Goal: Transaction & Acquisition: Purchase product/service

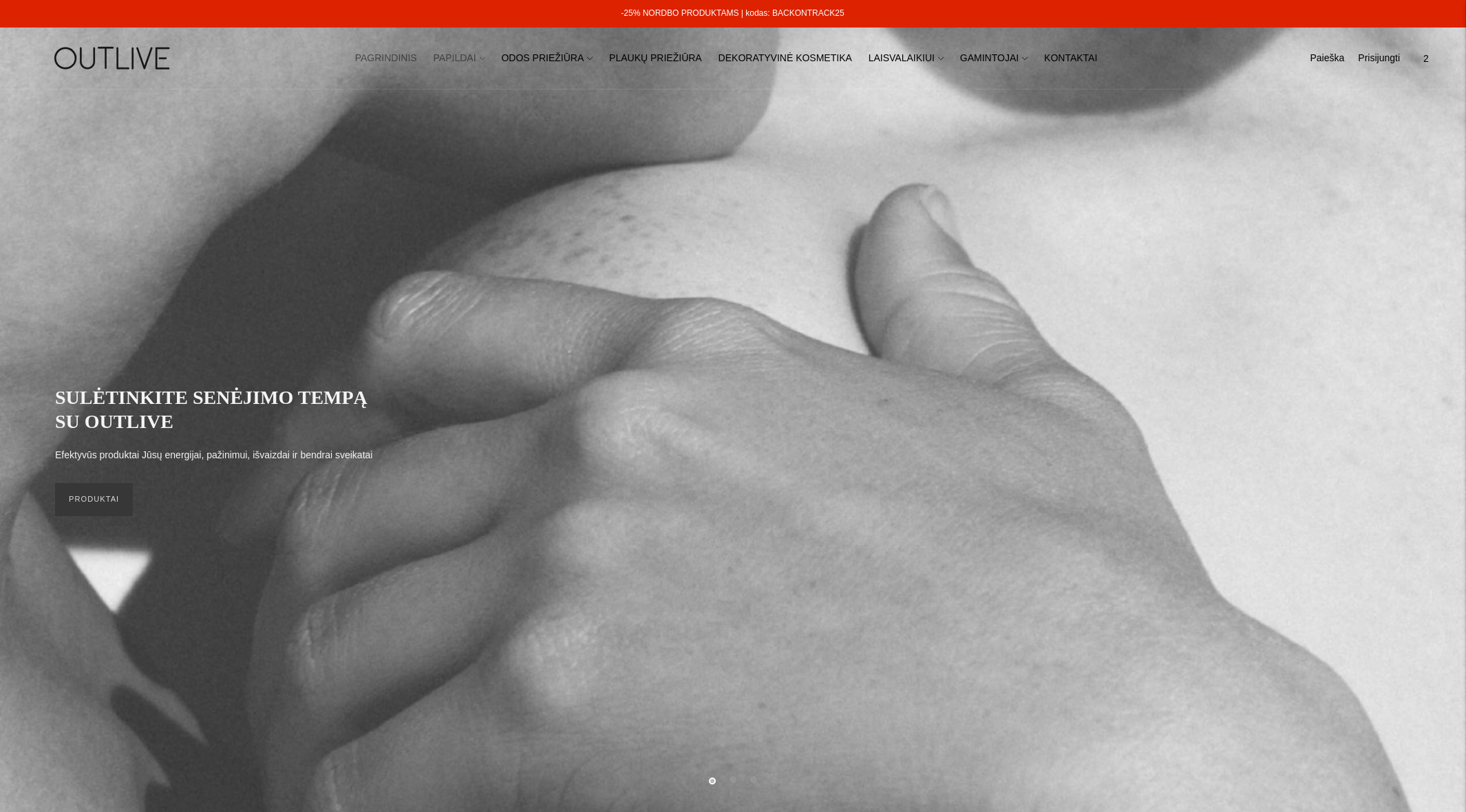
click at [480, 60] on link "PAPILDAI" at bounding box center [460, 58] width 52 height 30
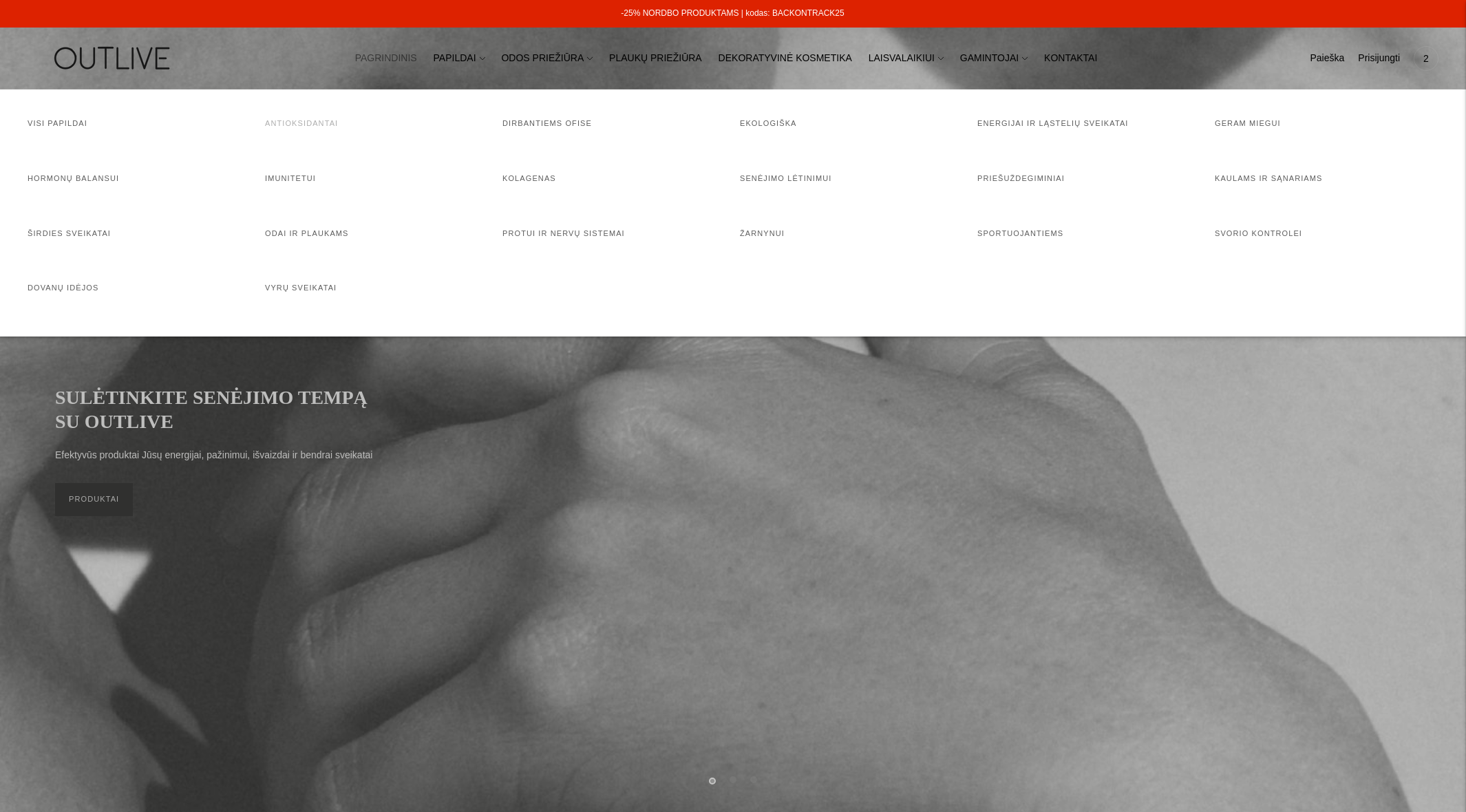
click at [294, 126] on link "Antioksidantai" at bounding box center [301, 123] width 73 height 8
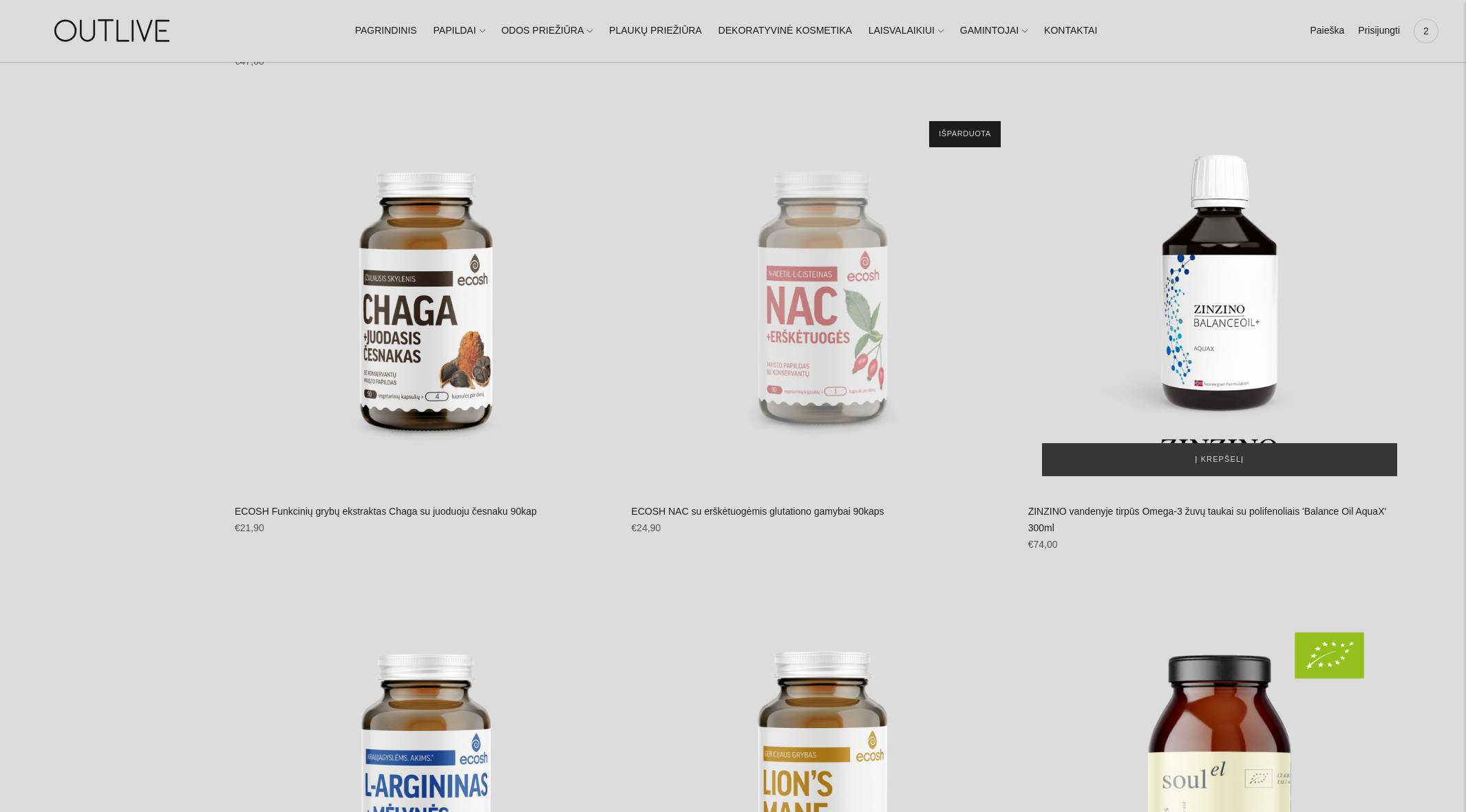
scroll to position [2736, 0]
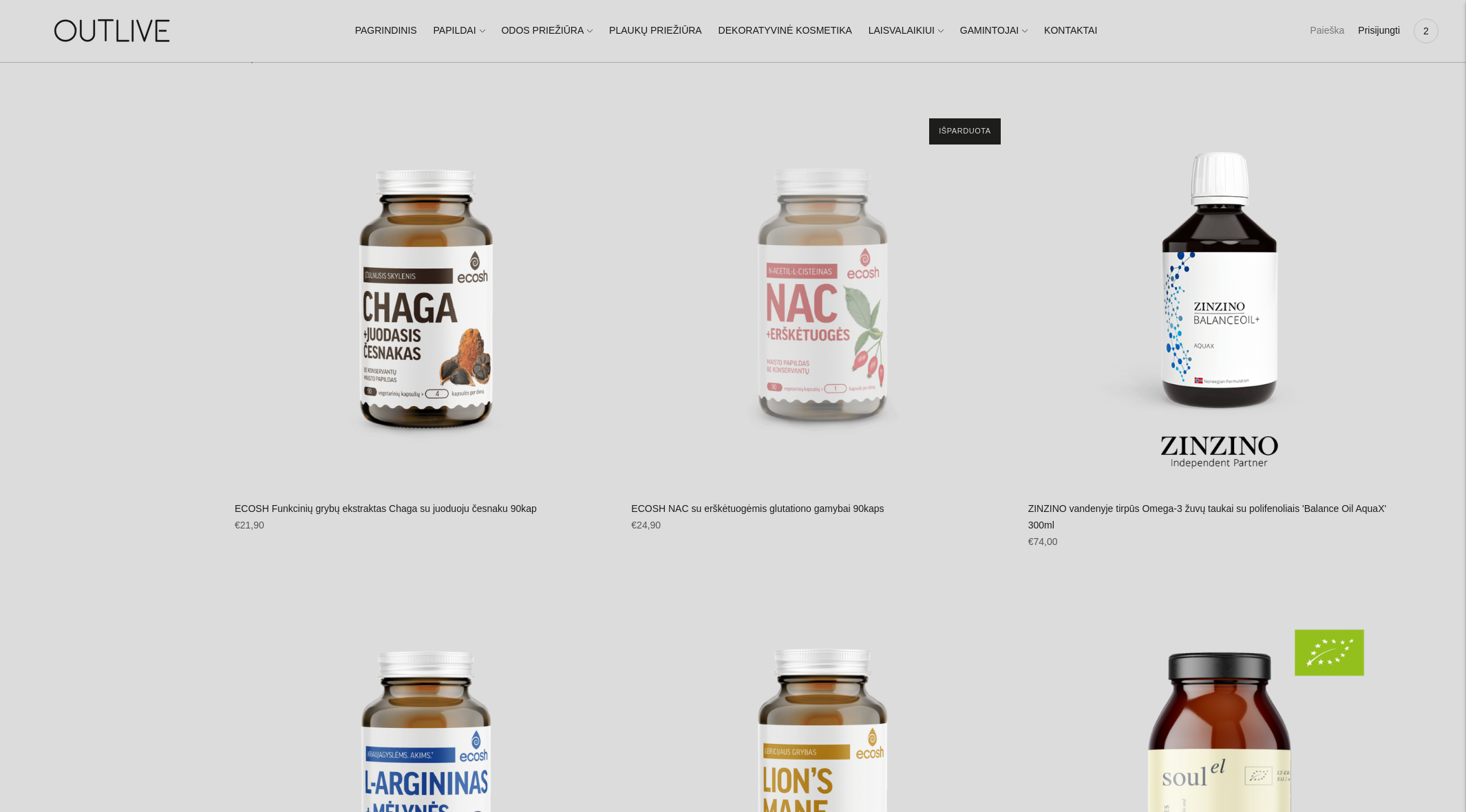
click at [1332, 28] on link "Paieška" at bounding box center [1327, 30] width 34 height 30
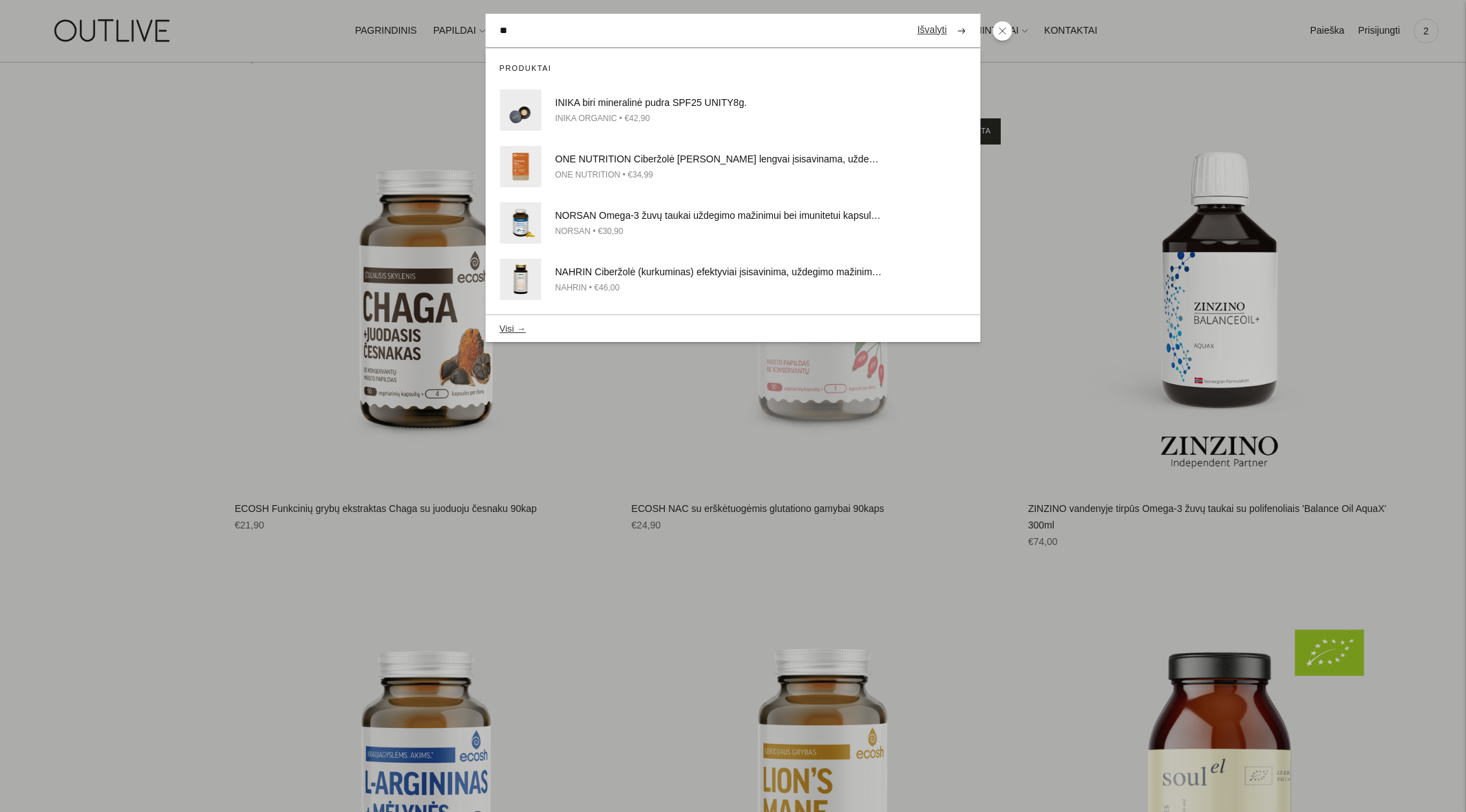
type input "*"
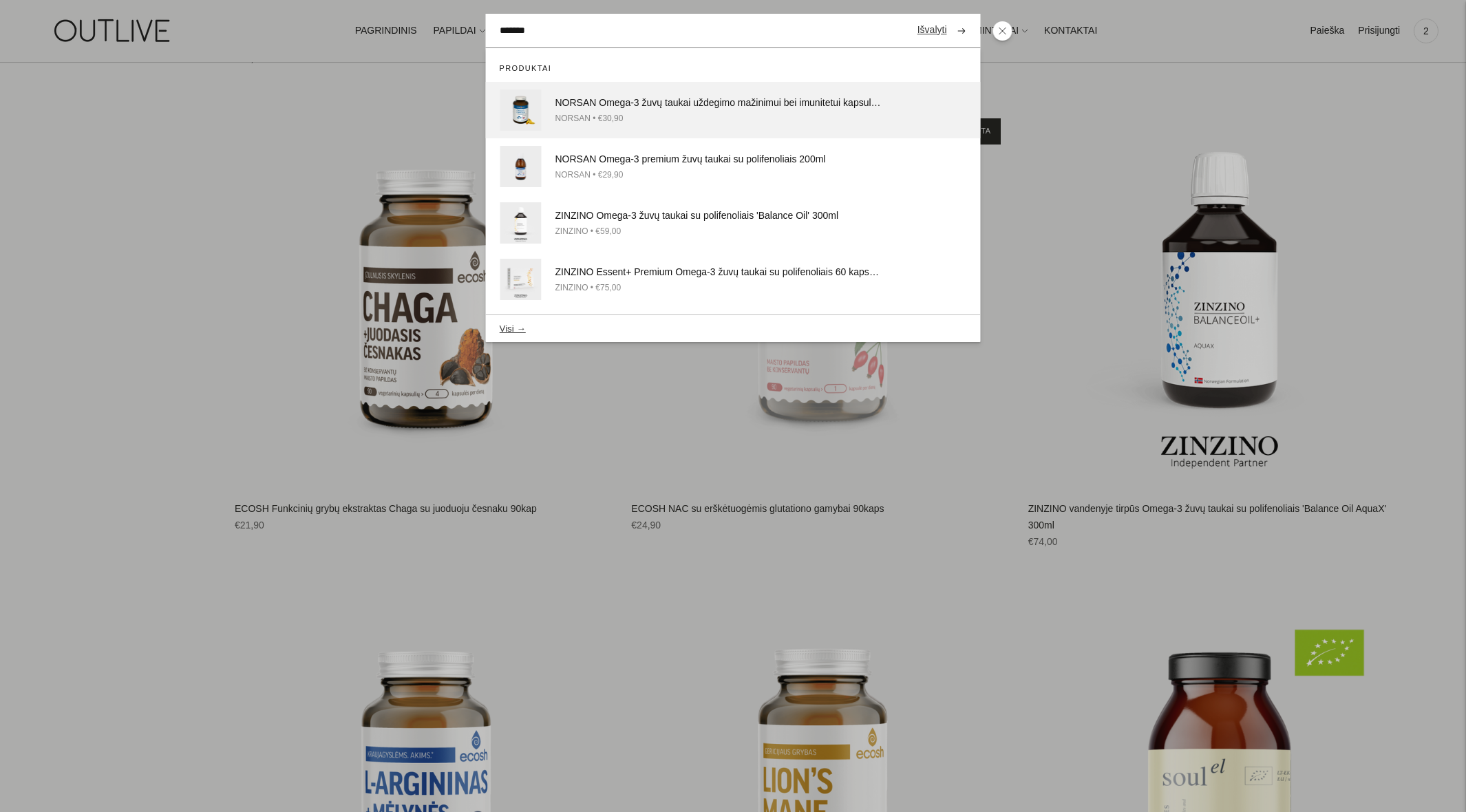
type input "*******"
click at [768, 112] on div "NORSAN • €30,90" at bounding box center [720, 119] width 329 height 15
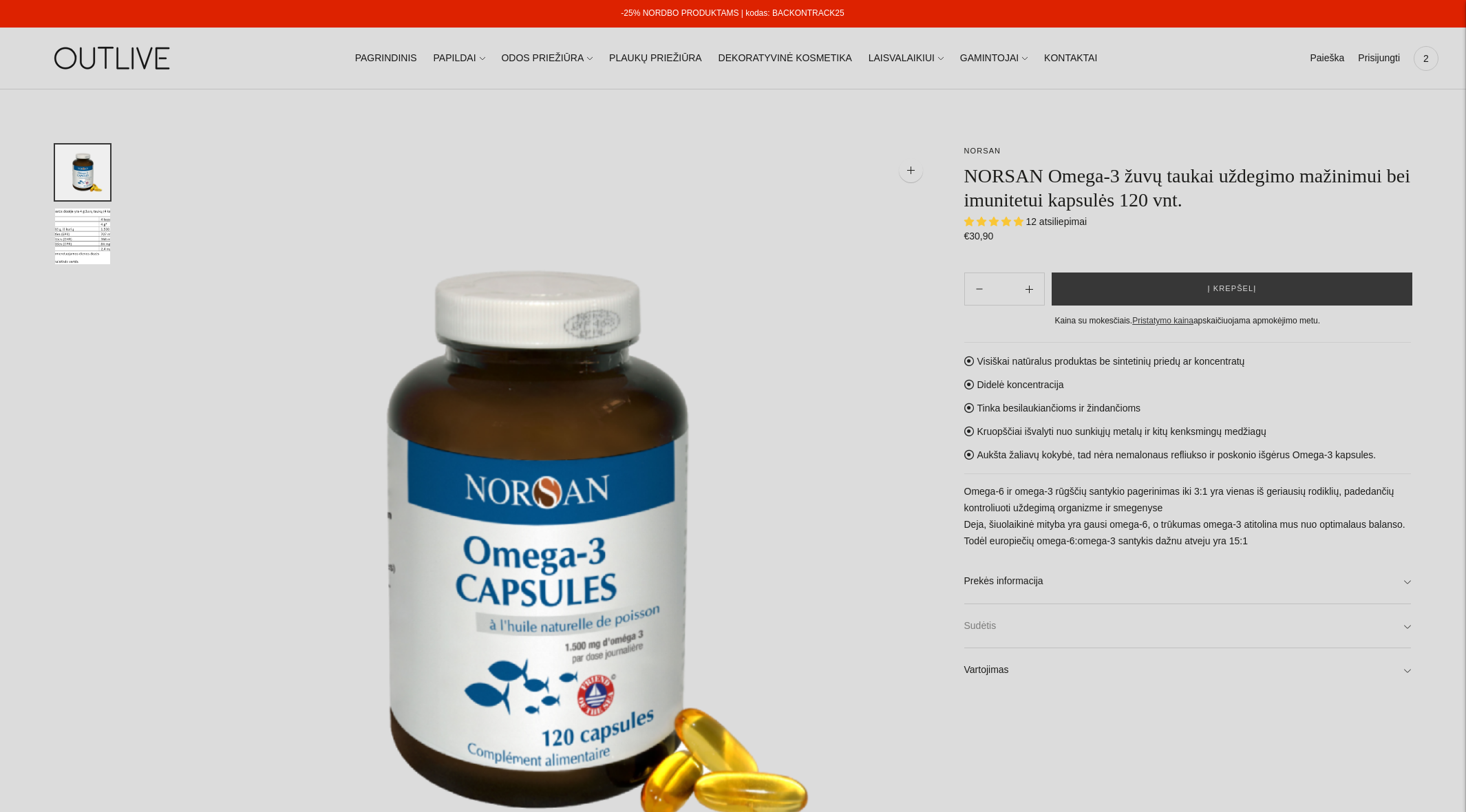
click at [1008, 634] on link "Sudėtis" at bounding box center [1188, 626] width 448 height 44
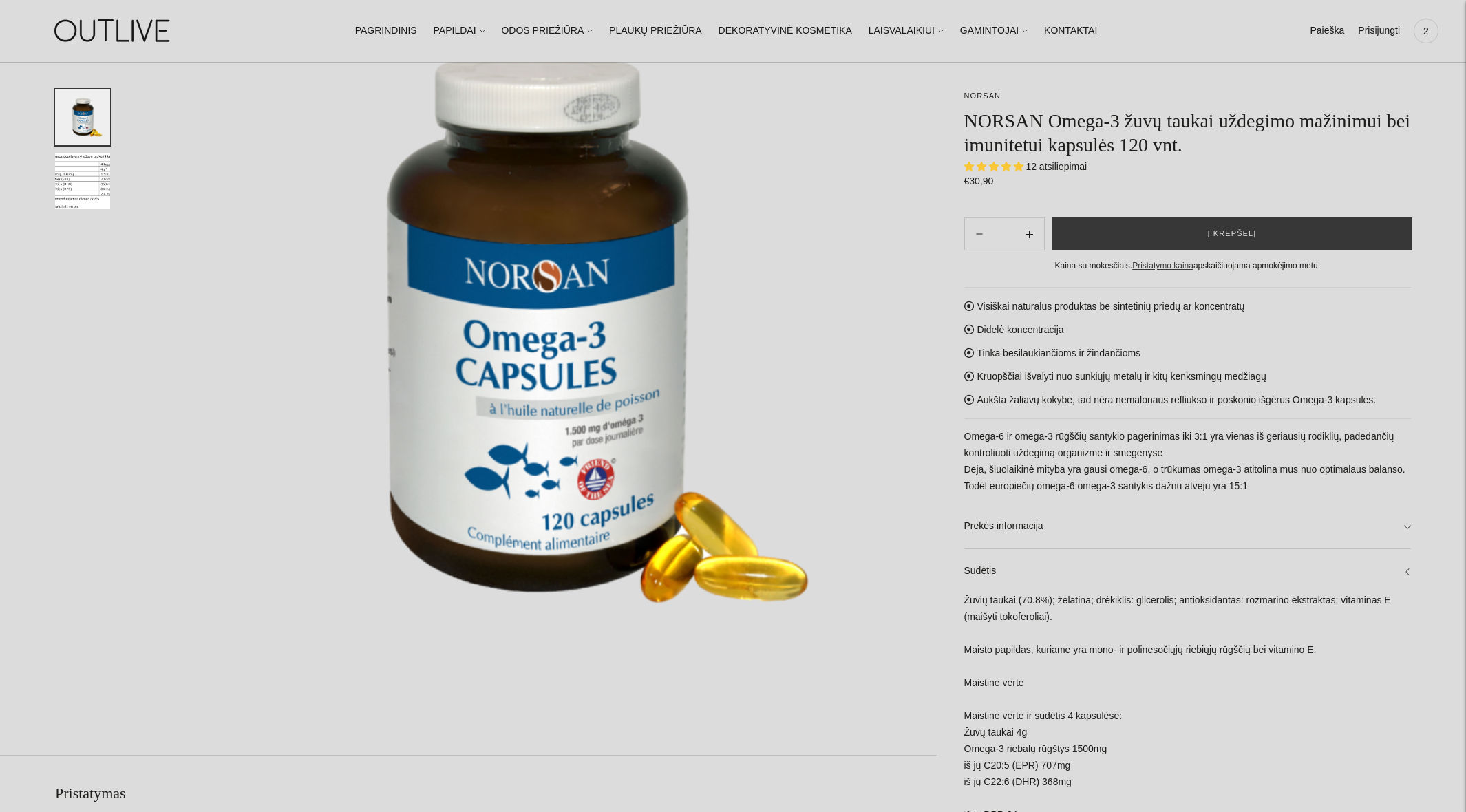
scroll to position [219, 0]
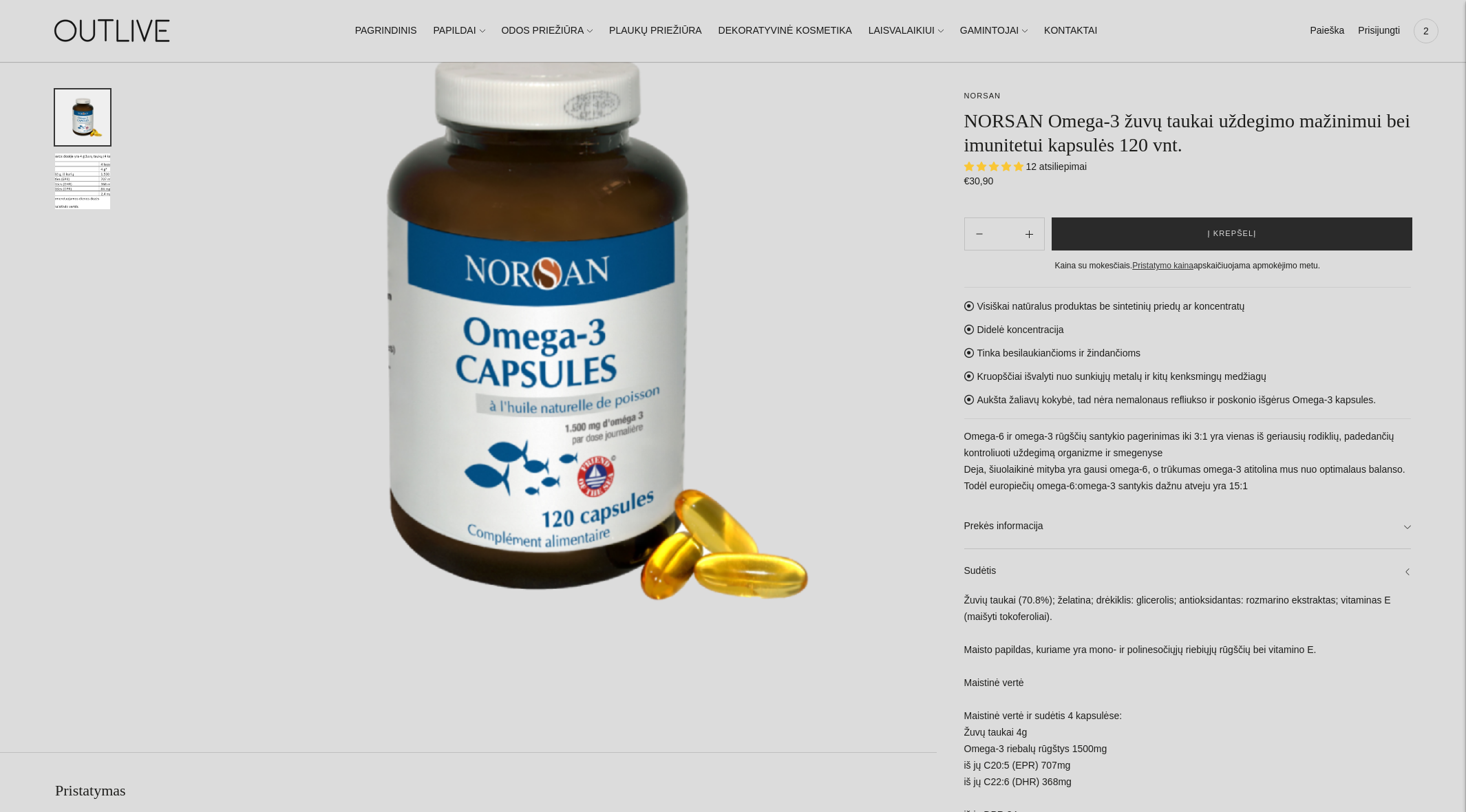
click at [1240, 243] on button "Į krepšelį" at bounding box center [1231, 235] width 360 height 33
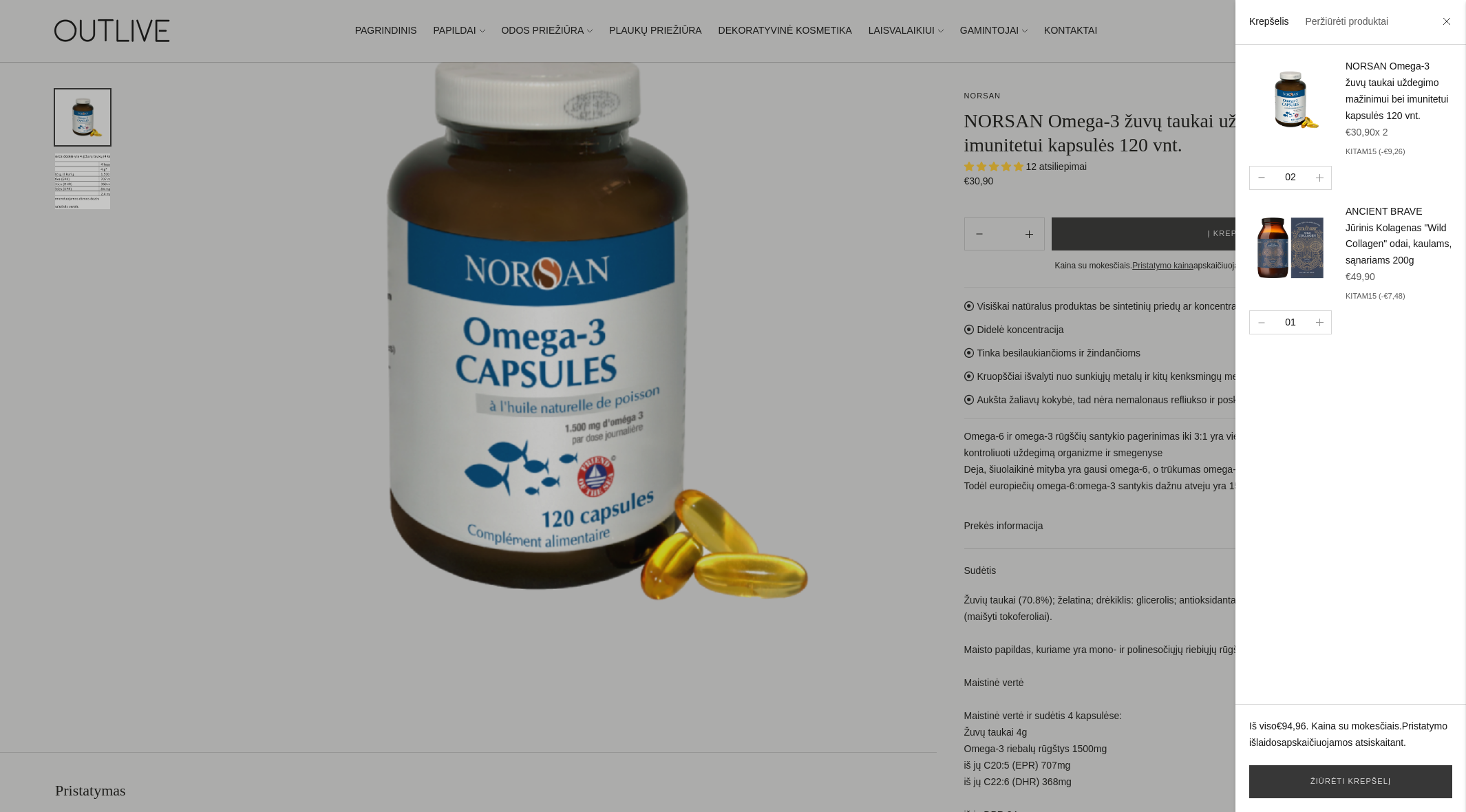
click at [1254, 189] on button "button" at bounding box center [1261, 178] width 23 height 23
click at [1382, 242] on link "ANCIENT BRAVE Jūrinis Kolagenas "Wild Collagen" odai, kaulams, sąnariams 200g" at bounding box center [1399, 237] width 106 height 61
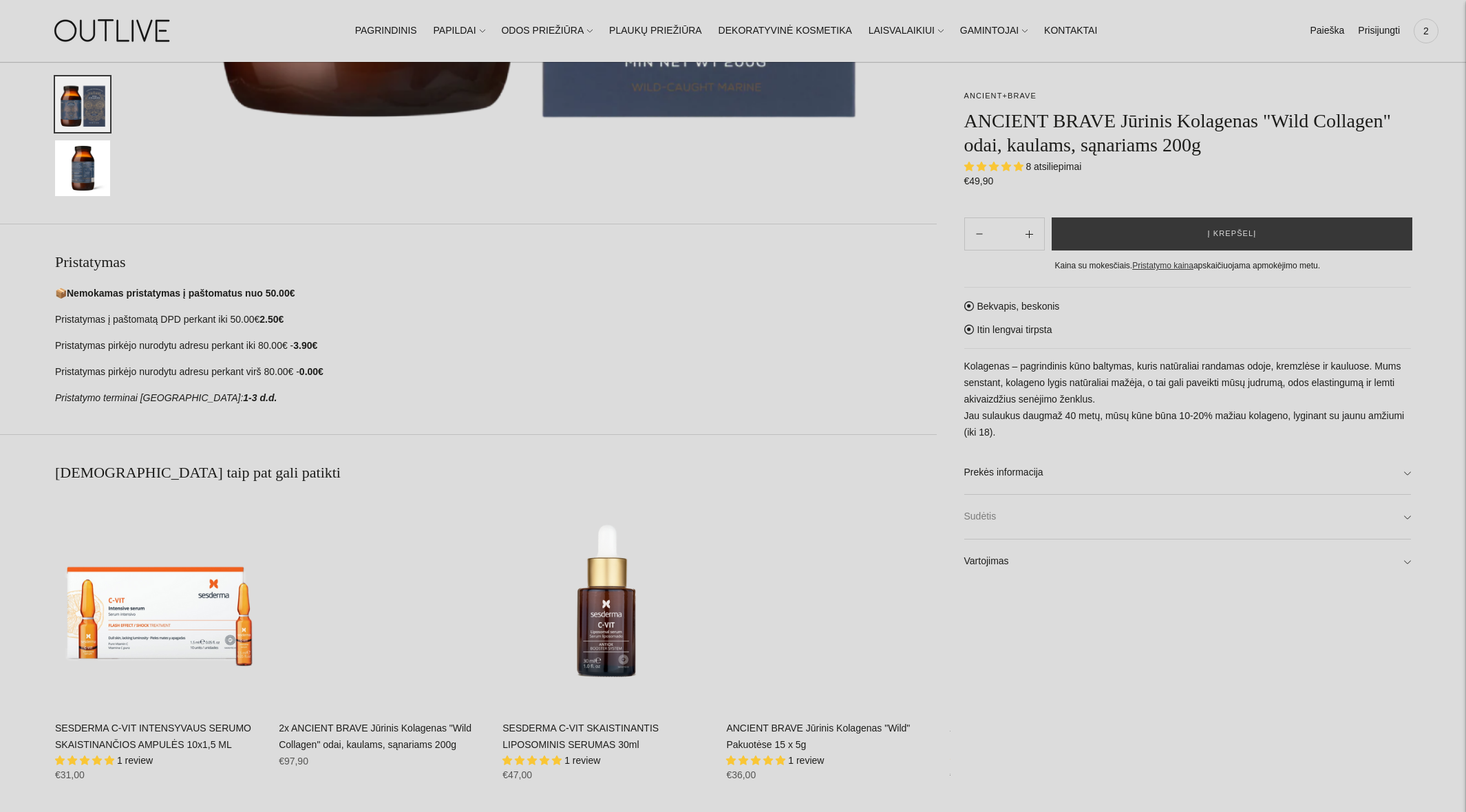
click at [1005, 527] on link "Sudėtis" at bounding box center [1188, 516] width 448 height 44
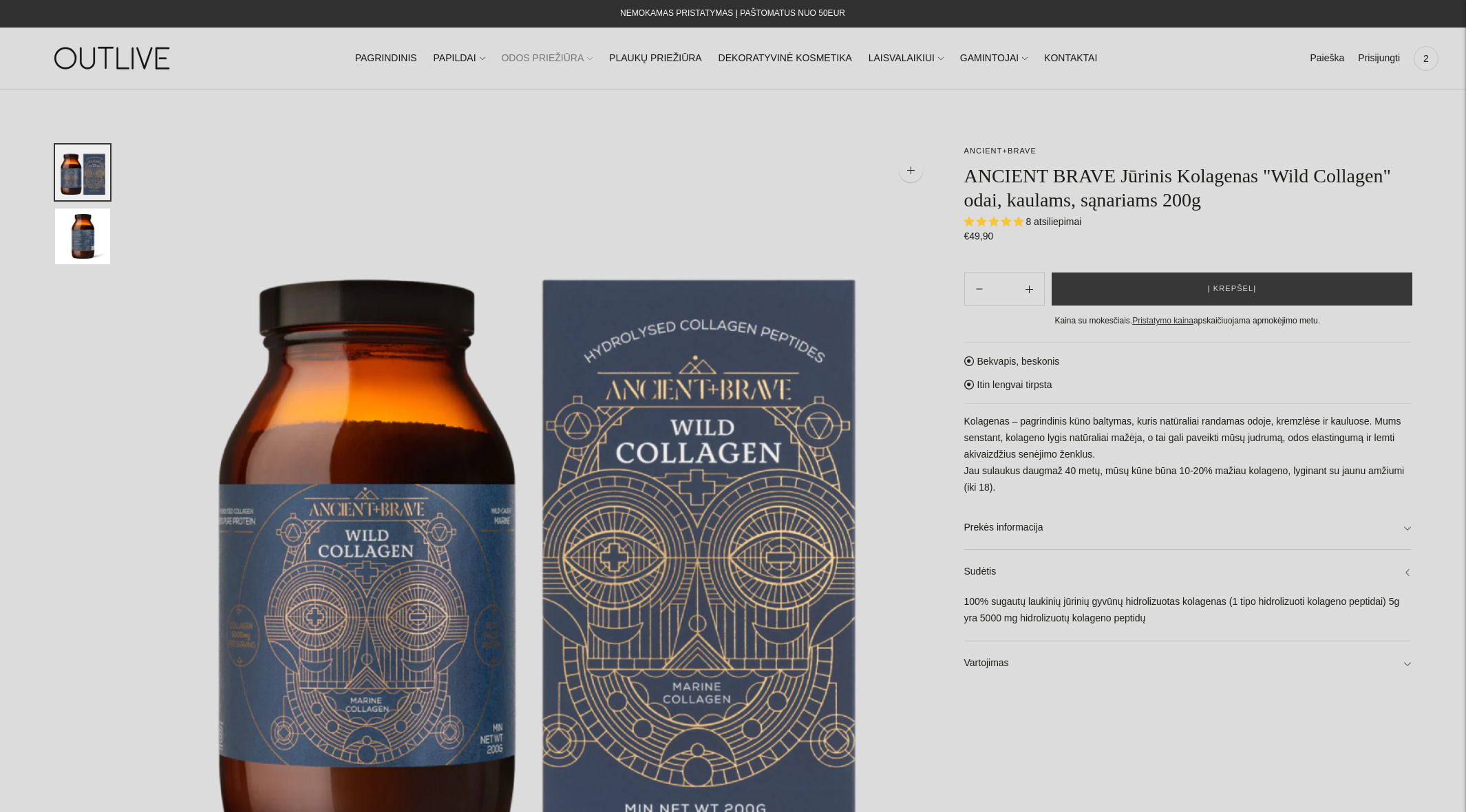
click at [556, 61] on link "ODOS PRIEŽIŪRA" at bounding box center [546, 58] width 91 height 30
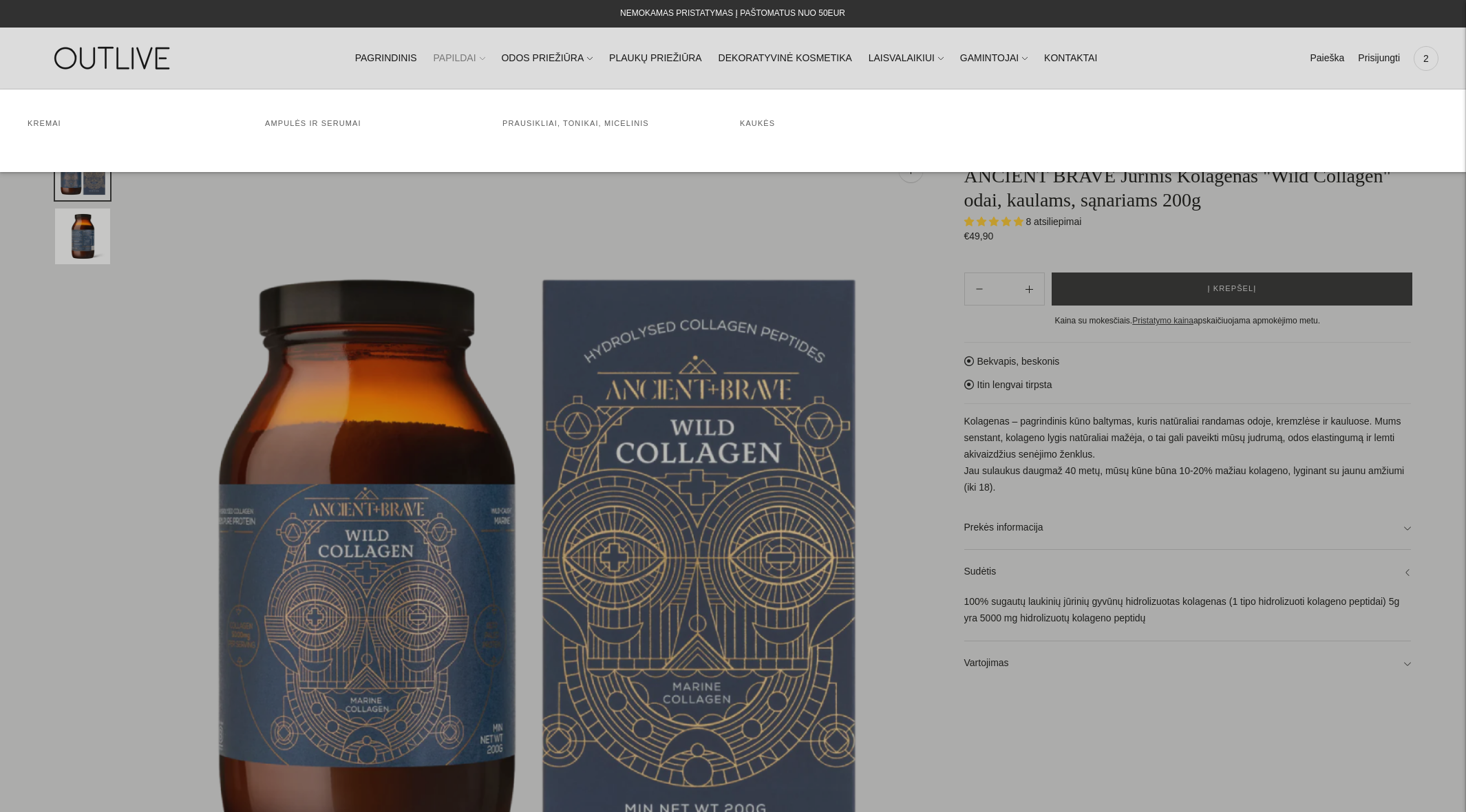
click at [476, 65] on link "PAPILDAI" at bounding box center [460, 58] width 52 height 30
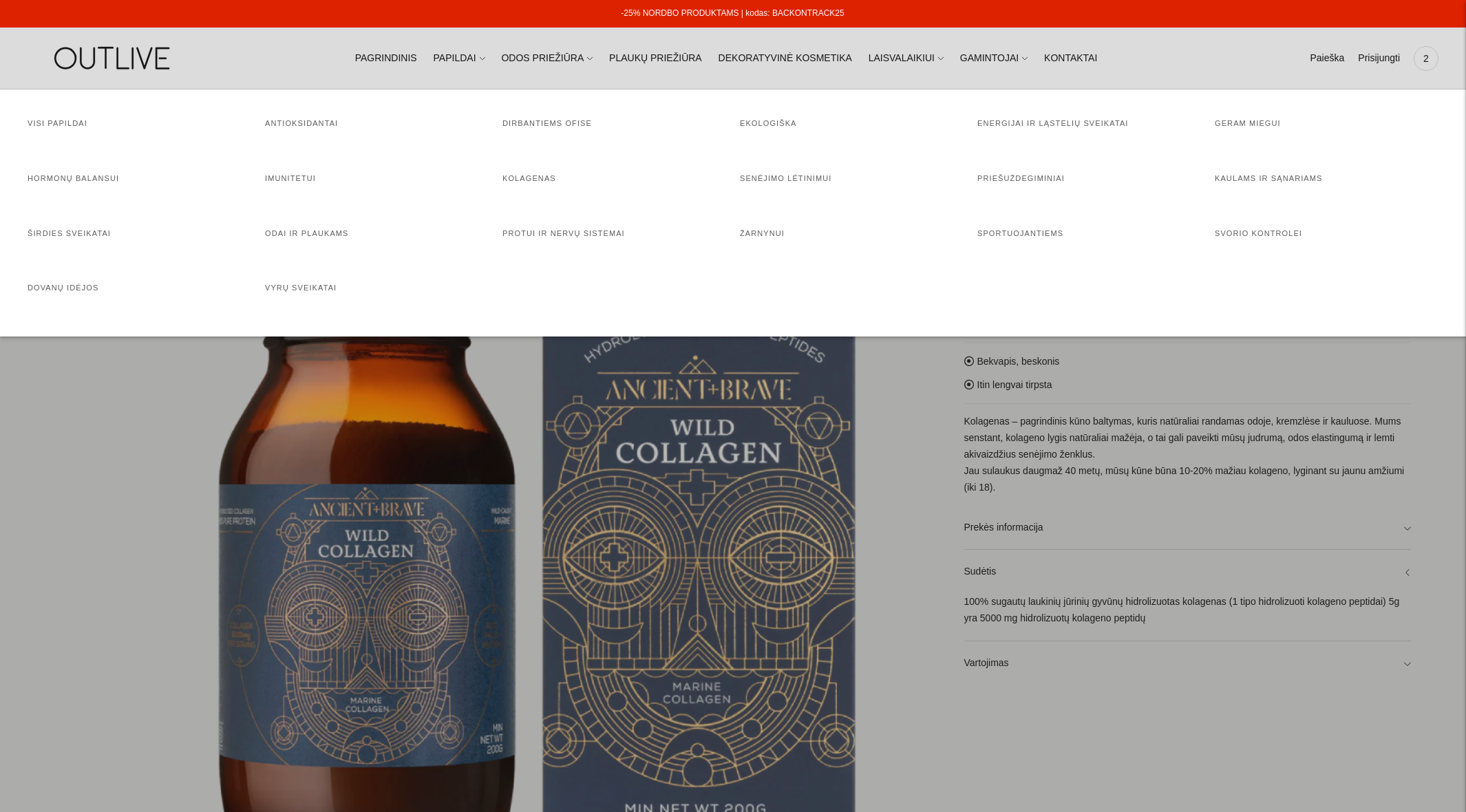
click at [332, 239] on h4 "Odai ir plaukams" at bounding box center [377, 234] width 224 height 14
click at [332, 236] on link "Odai ir plaukams" at bounding box center [307, 233] width 84 height 8
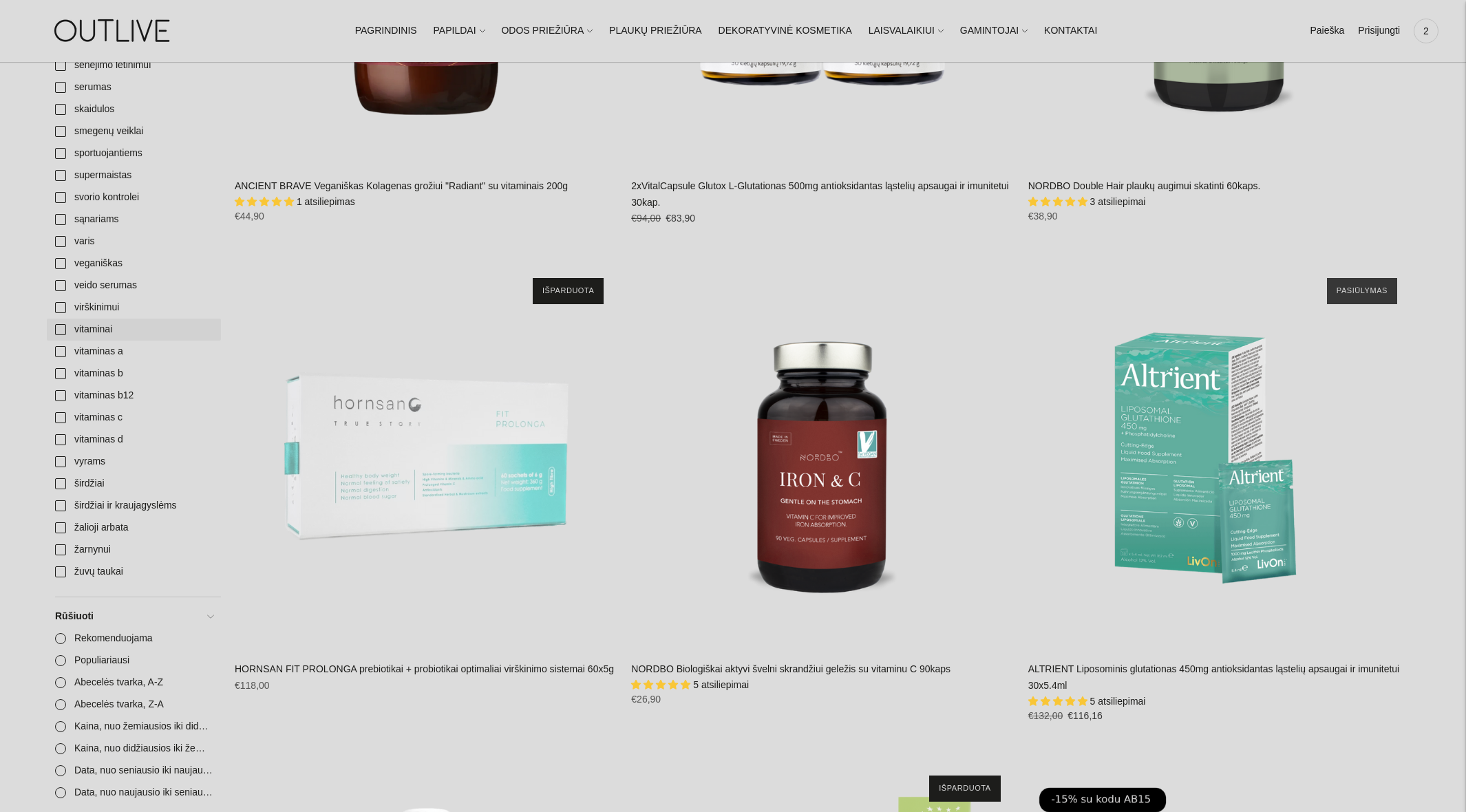
scroll to position [2244, 0]
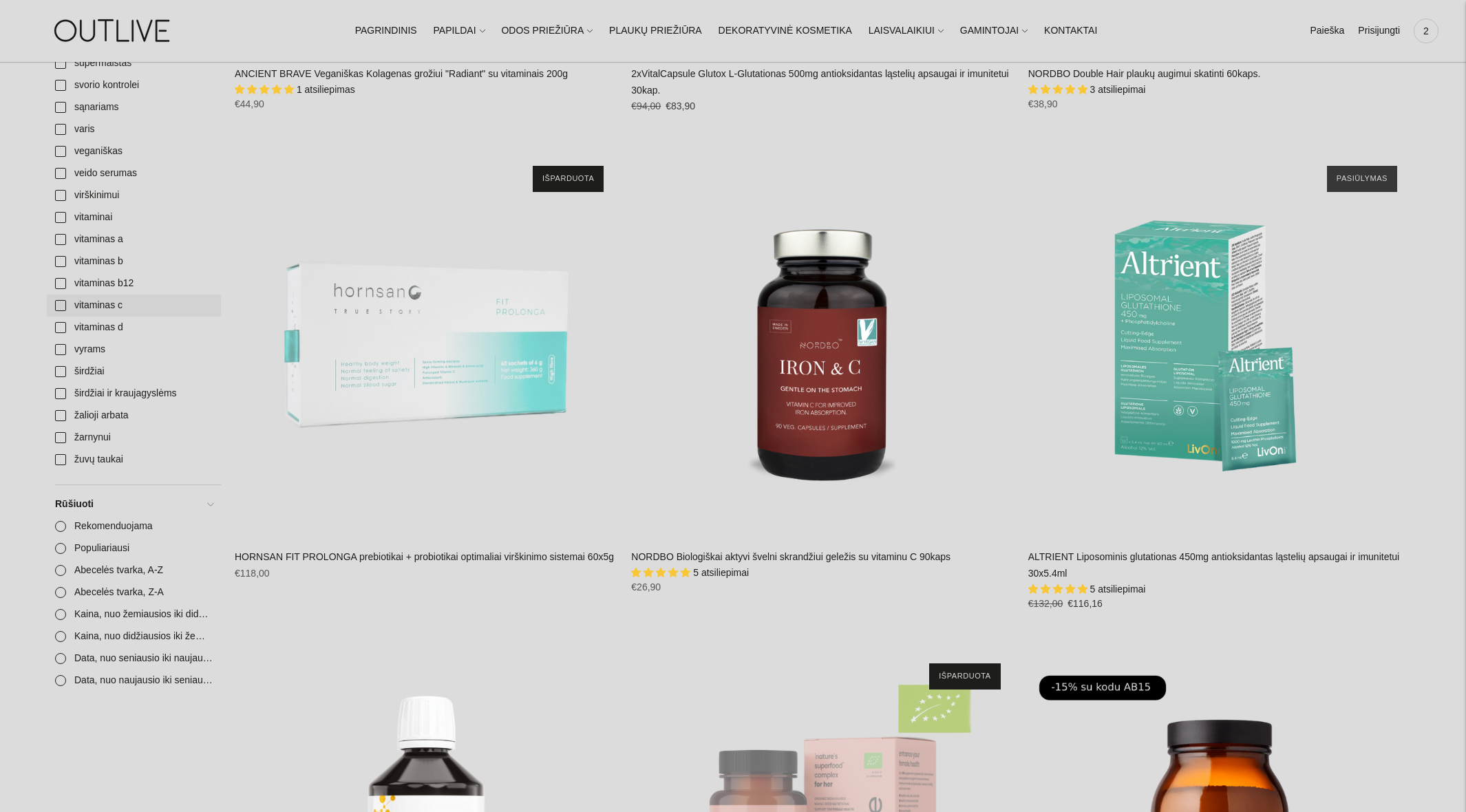
click at [91, 302] on link "vitaminas c" at bounding box center [134, 305] width 174 height 22
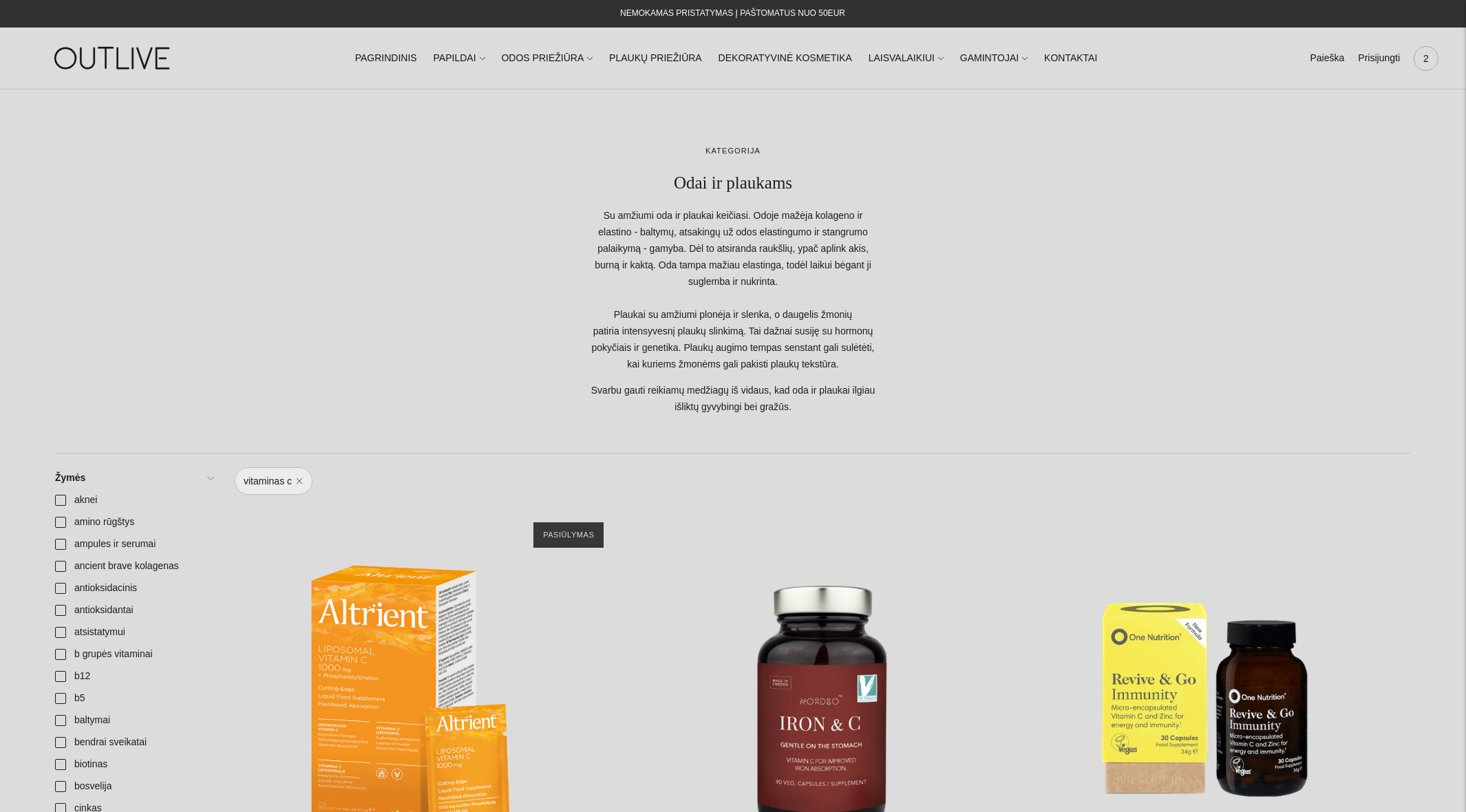
click at [1431, 63] on span "2" at bounding box center [1427, 59] width 20 height 20
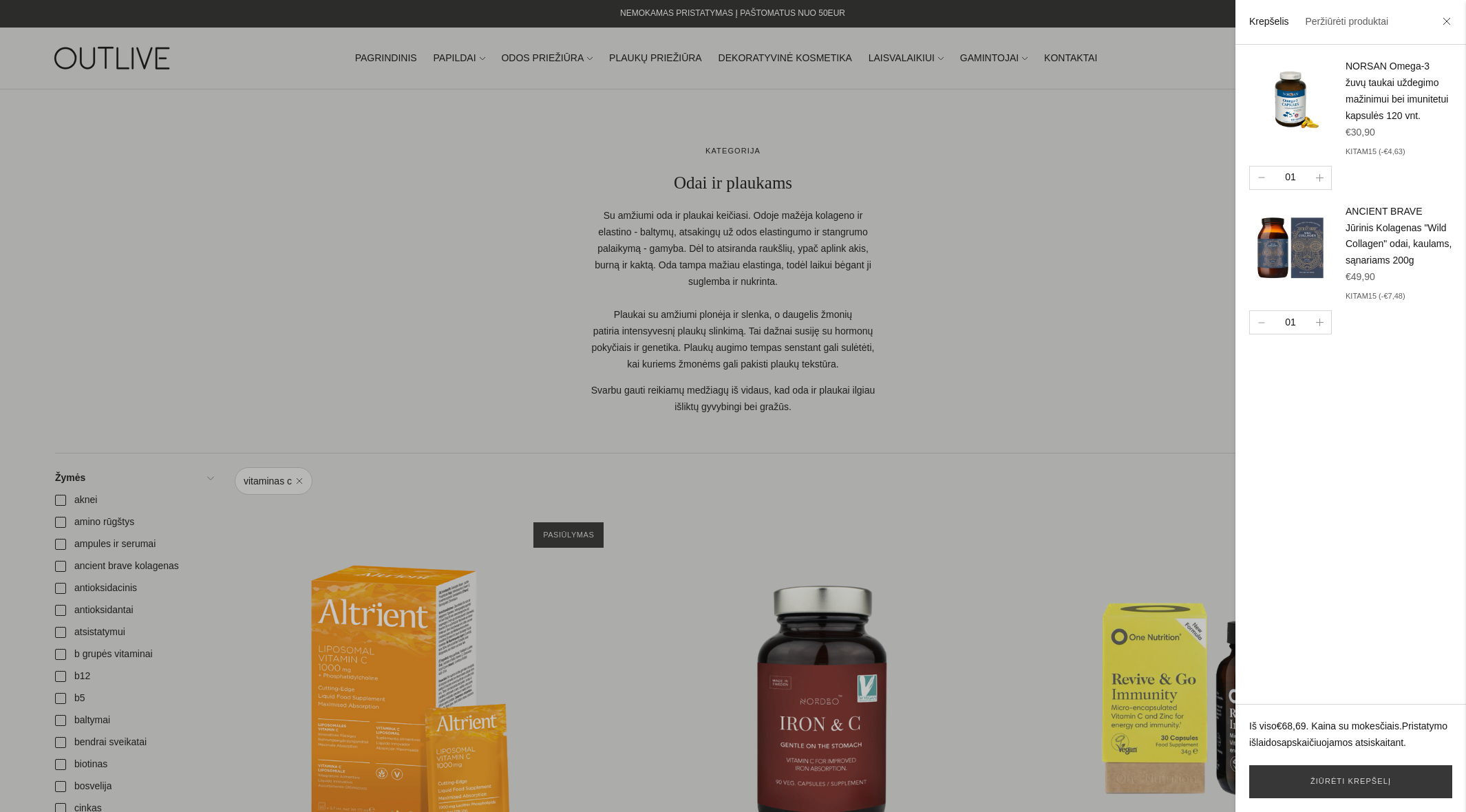
click at [1031, 226] on div at bounding box center [733, 406] width 1466 height 812
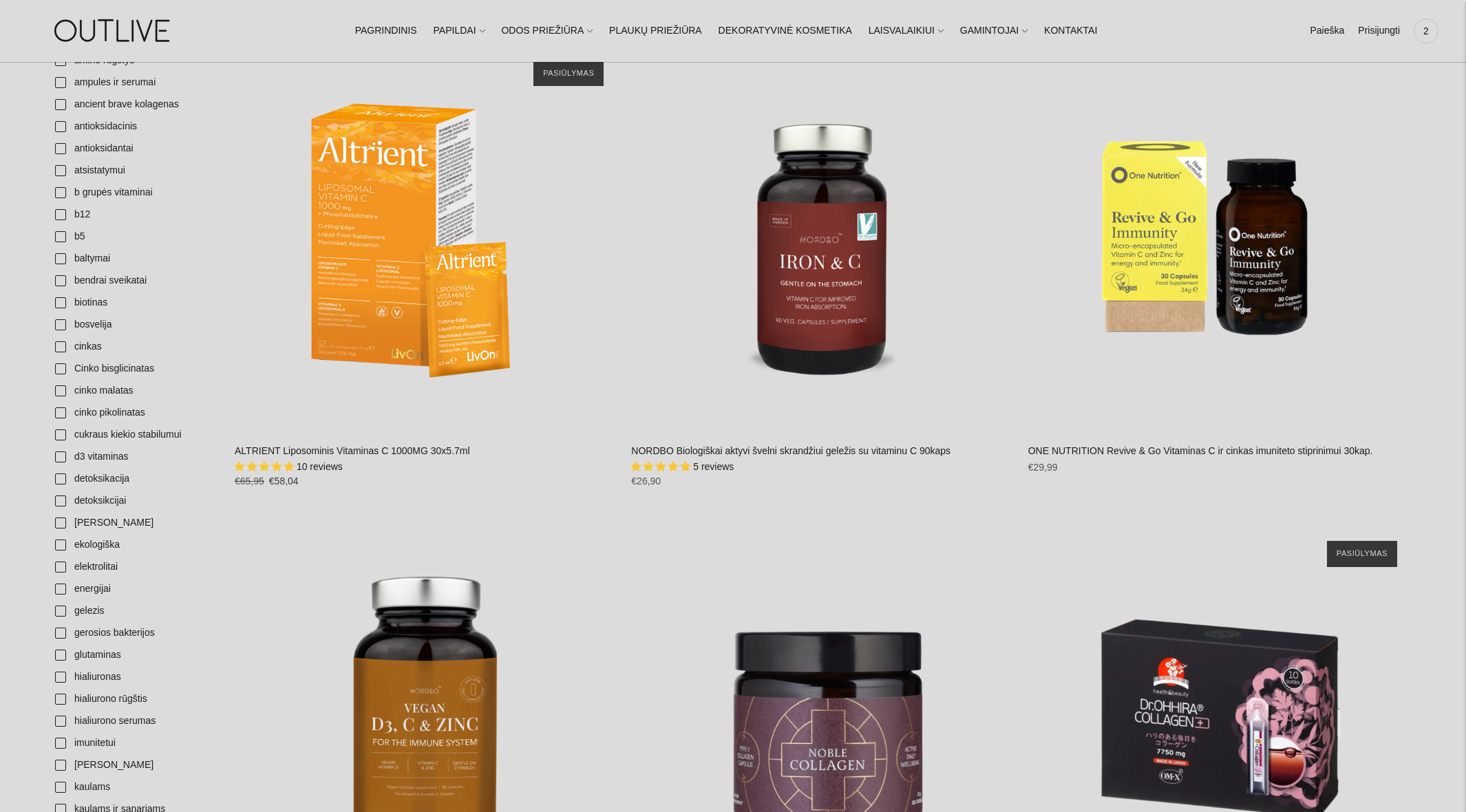
scroll to position [670, 0]
